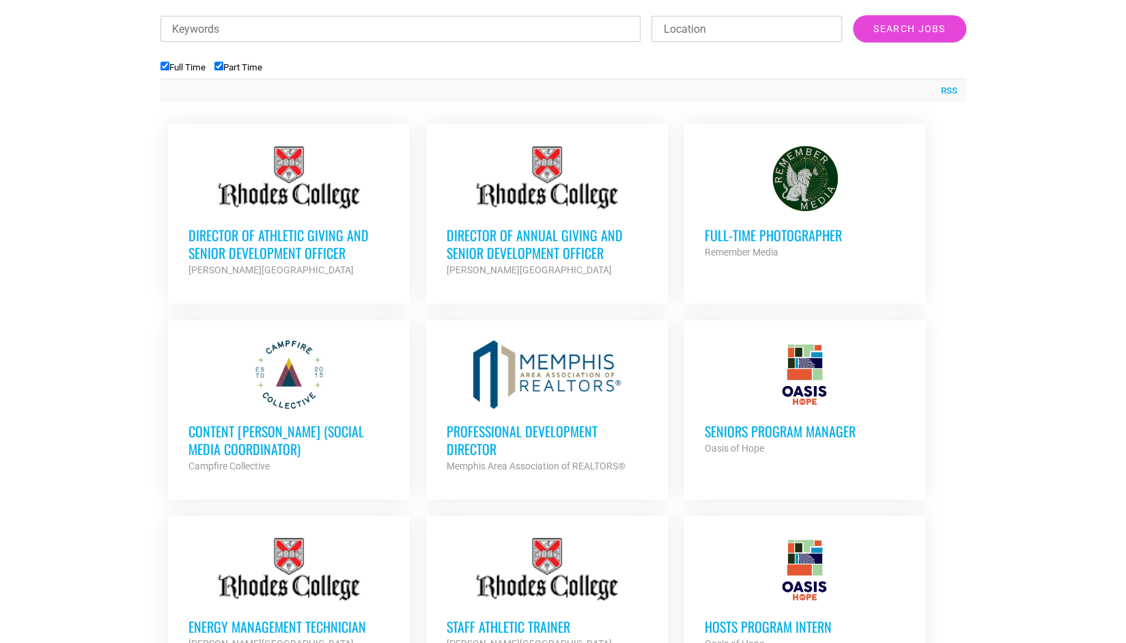
scroll to position [504, 0]
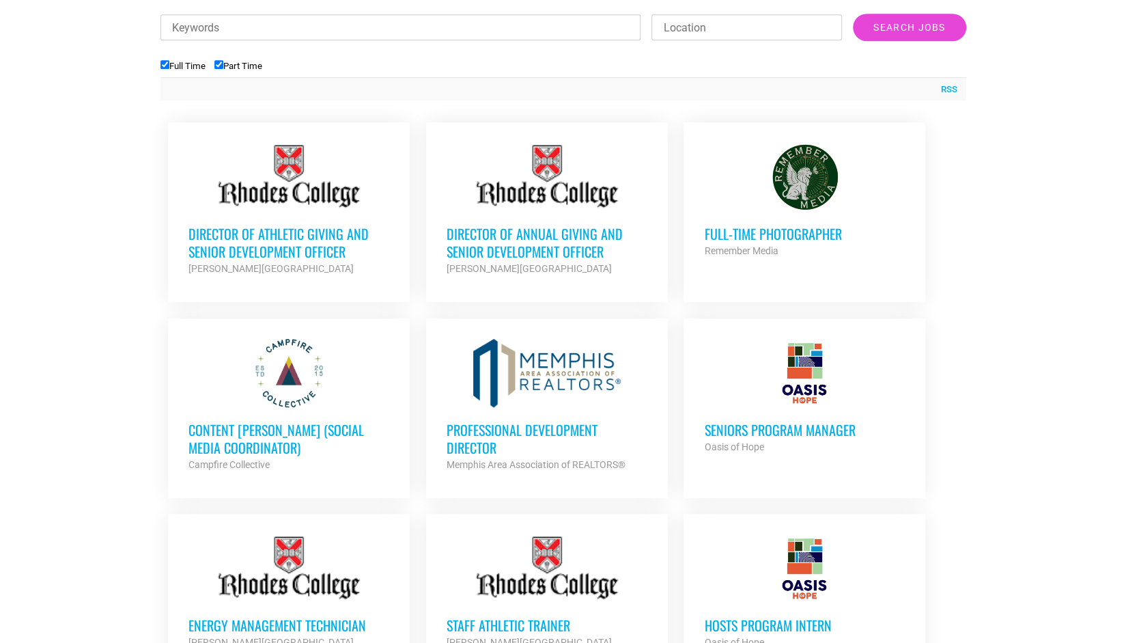
click at [763, 234] on h3 "Full-Time Photographer" at bounding box center [804, 234] width 201 height 18
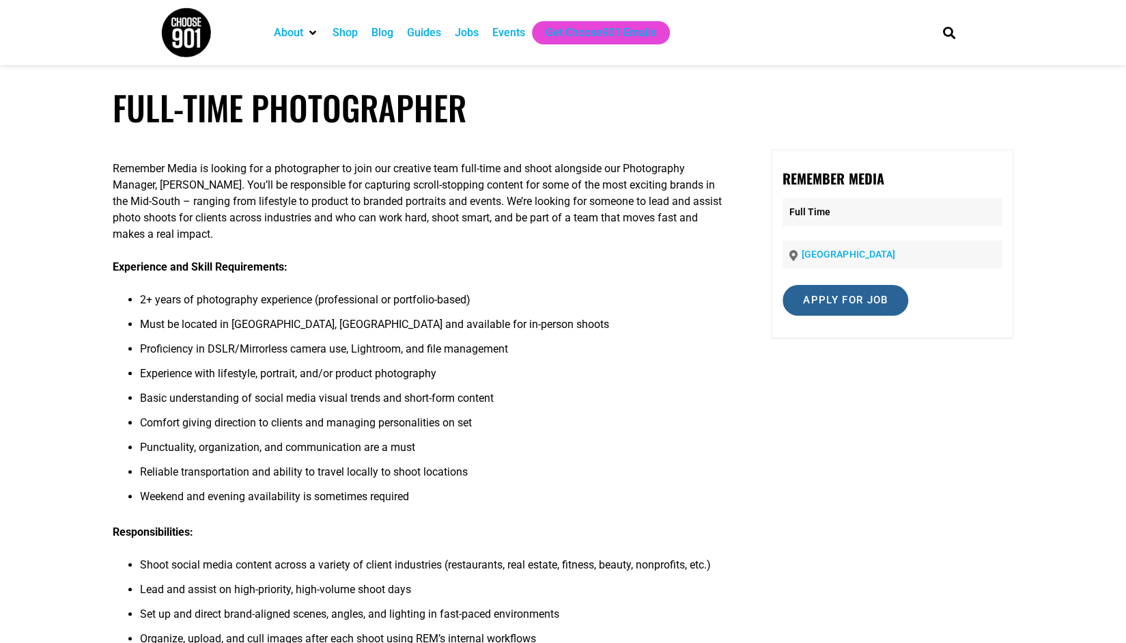
click at [813, 299] on input "Apply for job" at bounding box center [846, 300] width 126 height 31
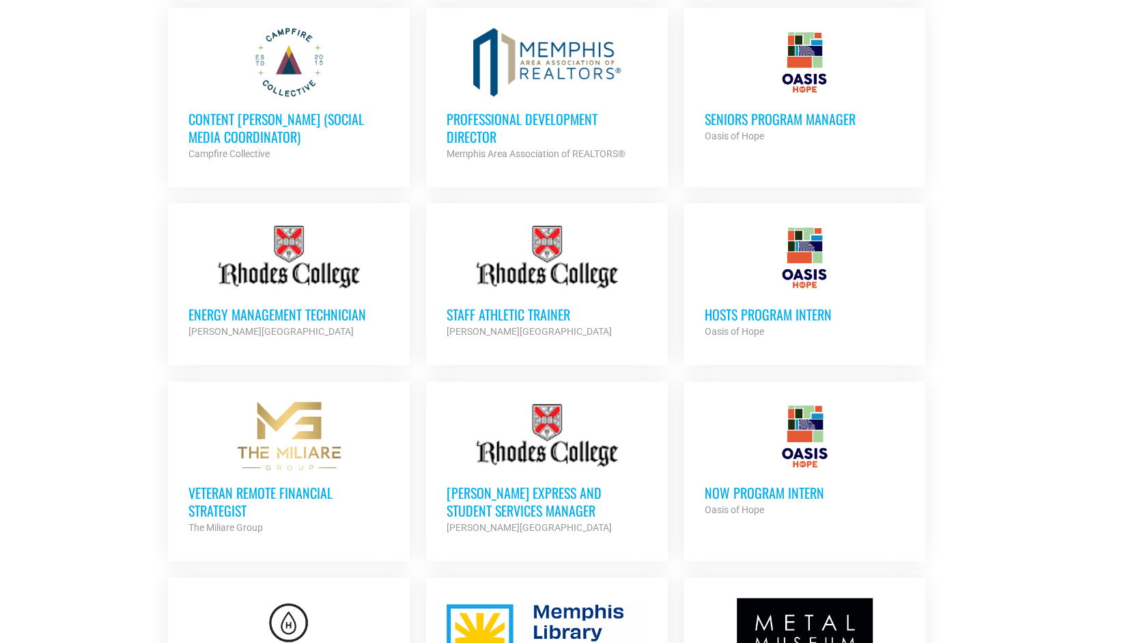
scroll to position [819, 0]
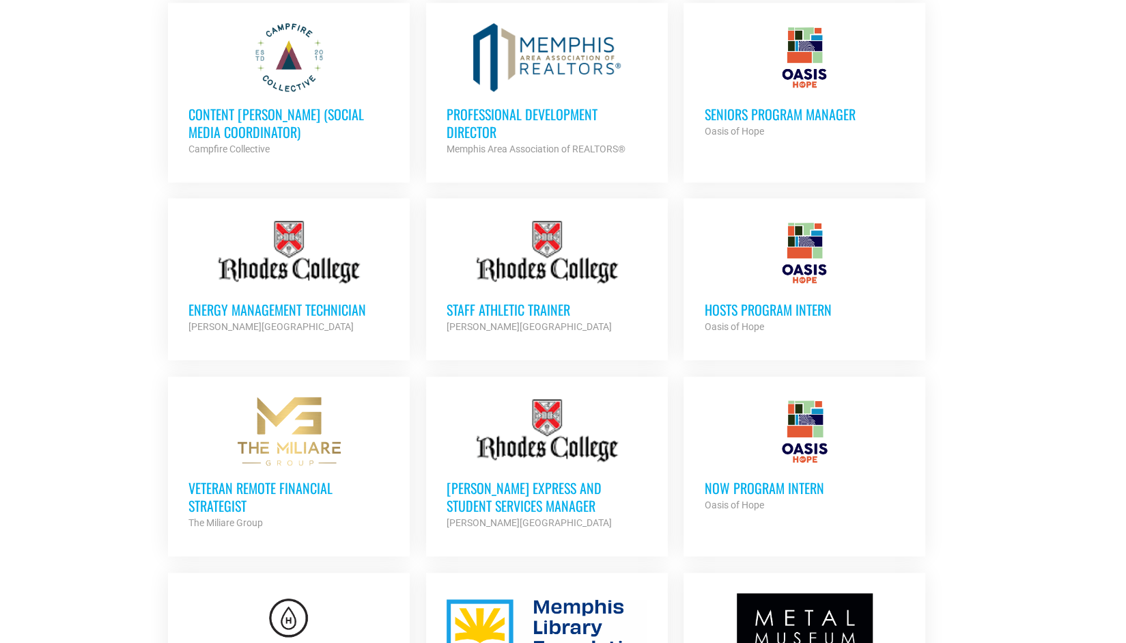
click at [783, 308] on h3 "HOSTS Program Intern" at bounding box center [804, 309] width 201 height 18
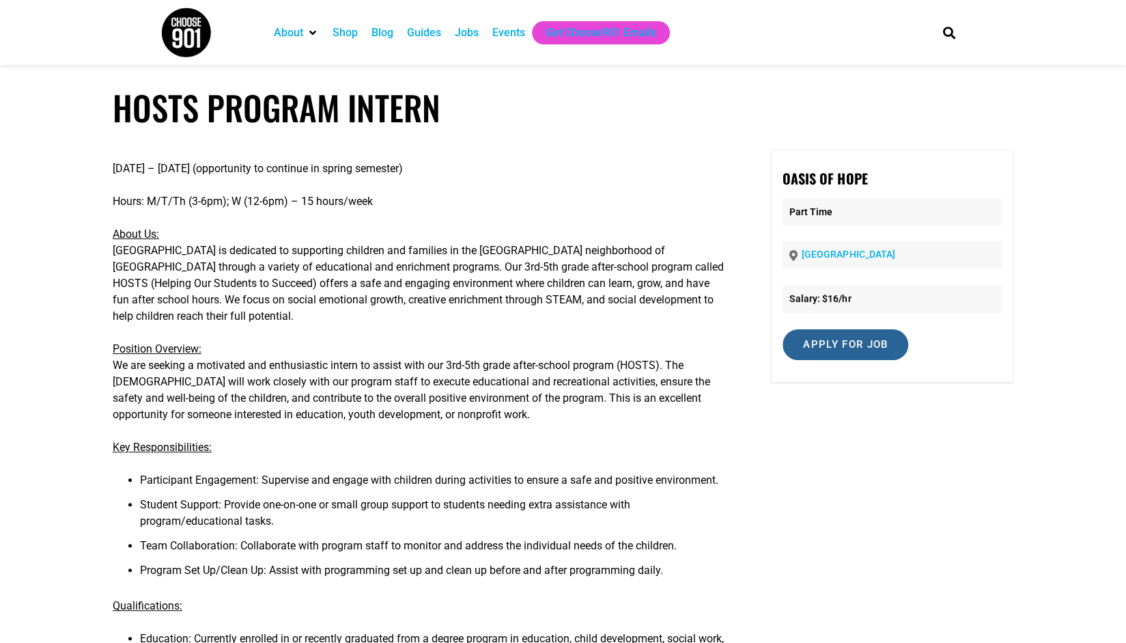
click at [807, 337] on input "Apply for job" at bounding box center [846, 344] width 126 height 31
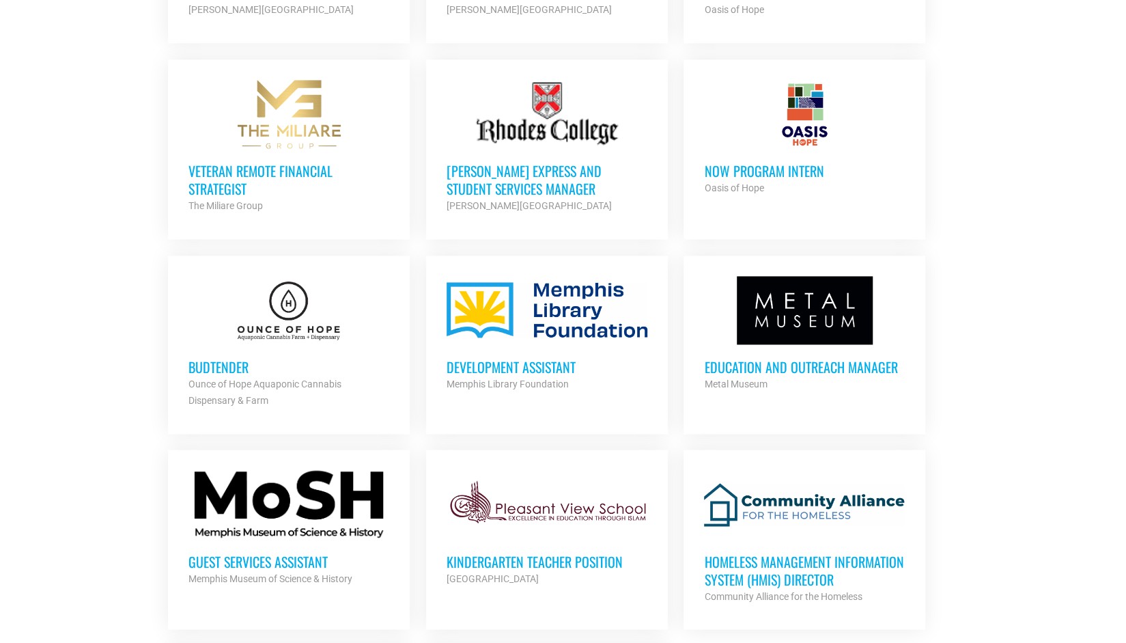
scroll to position [1138, 0]
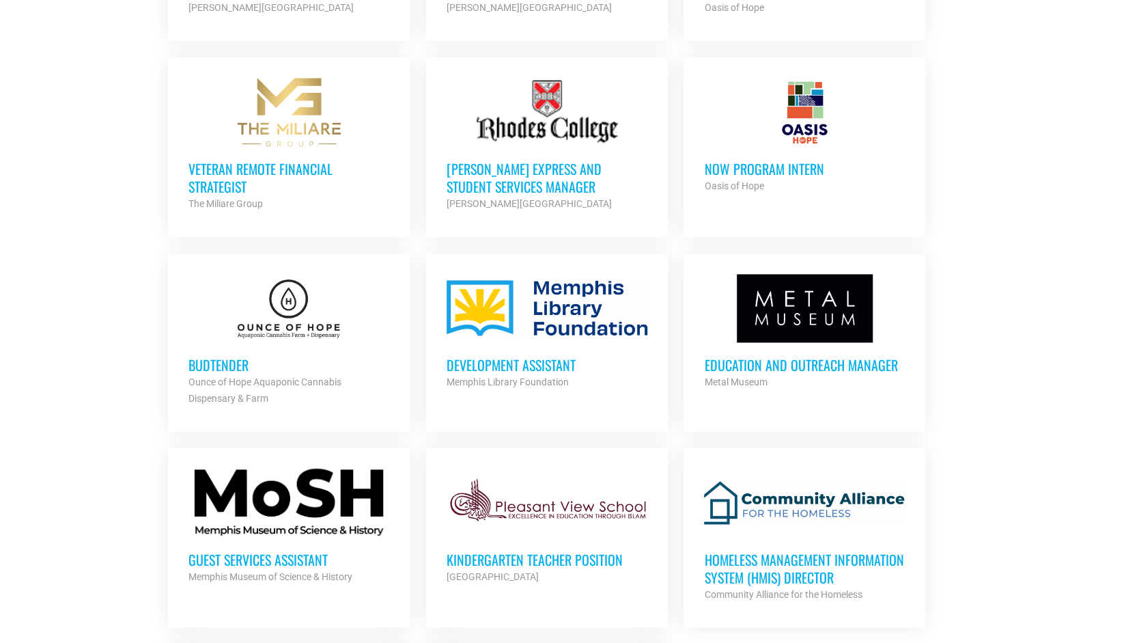
click at [550, 356] on h3 "Development Assistant" at bounding box center [547, 365] width 201 height 18
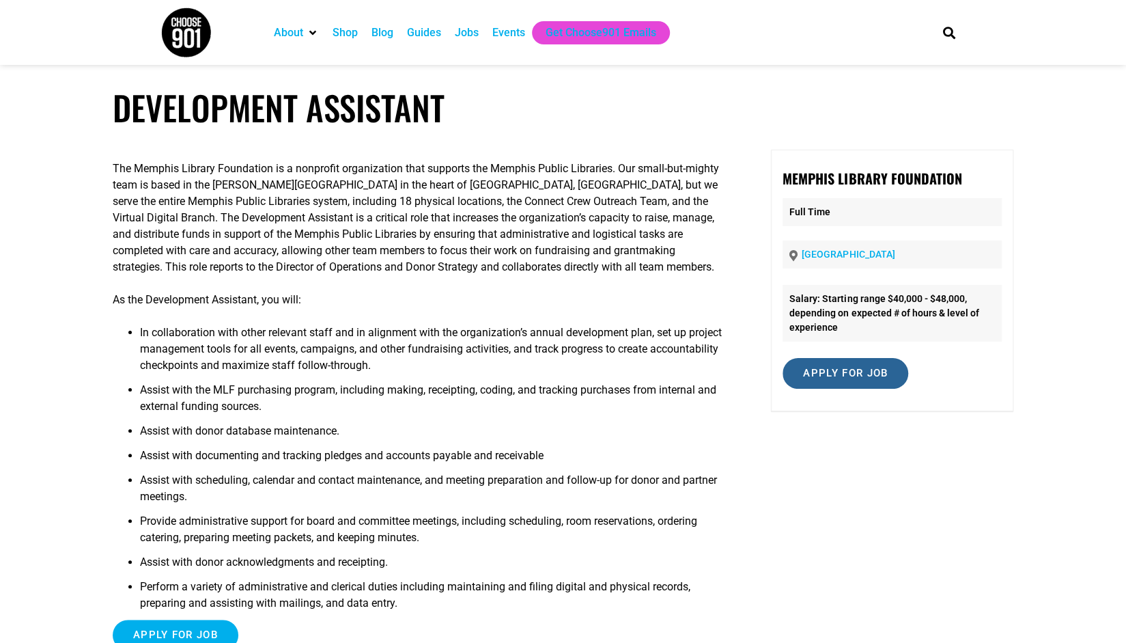
click at [844, 371] on input "Apply for job" at bounding box center [846, 373] width 126 height 31
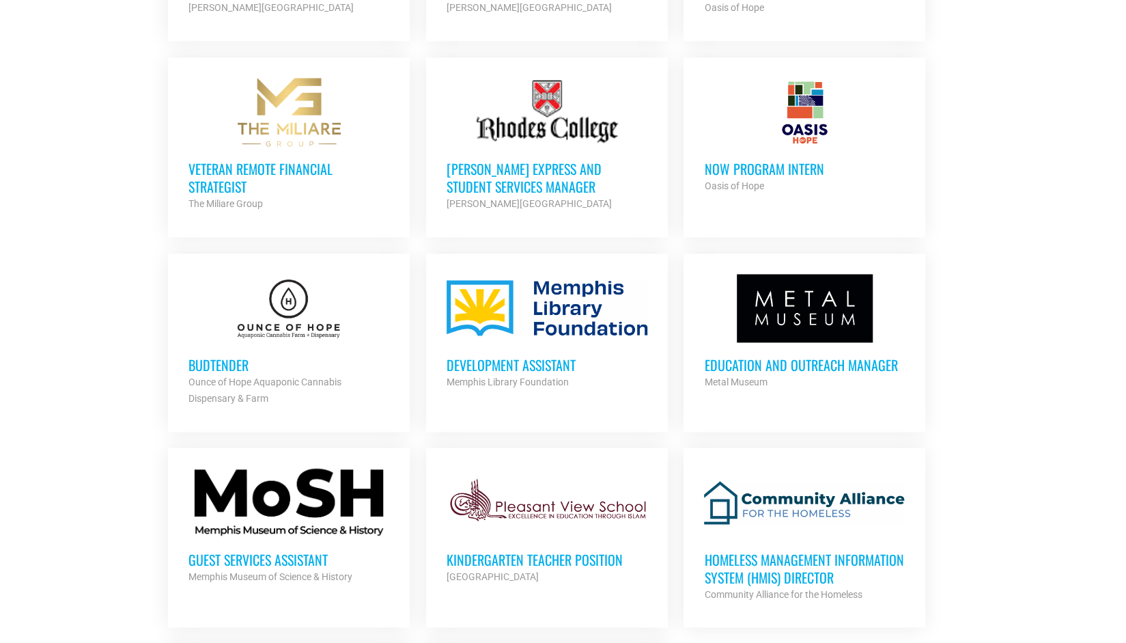
click at [225, 356] on h3 "Budtender" at bounding box center [288, 365] width 201 height 18
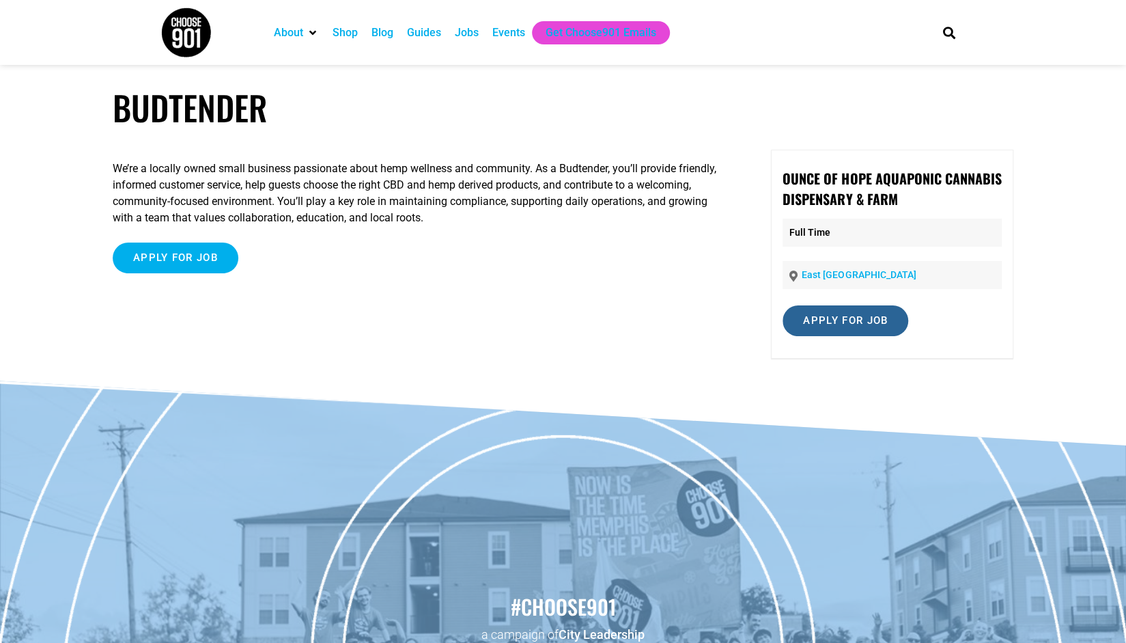
click at [828, 330] on input "Apply for job" at bounding box center [846, 320] width 126 height 31
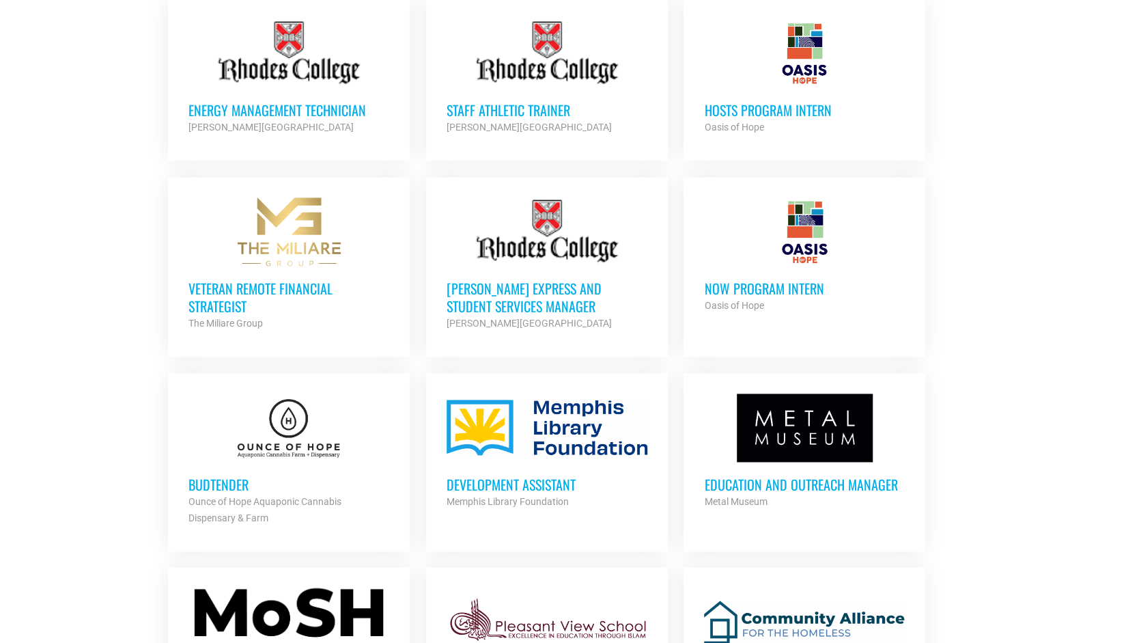
scroll to position [1016, 0]
